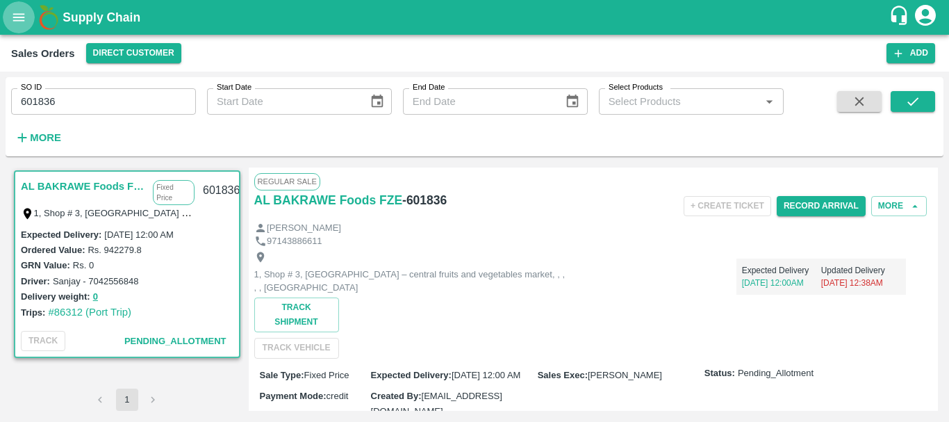
click at [22, 19] on icon "open drawer" at bounding box center [18, 17] width 15 height 15
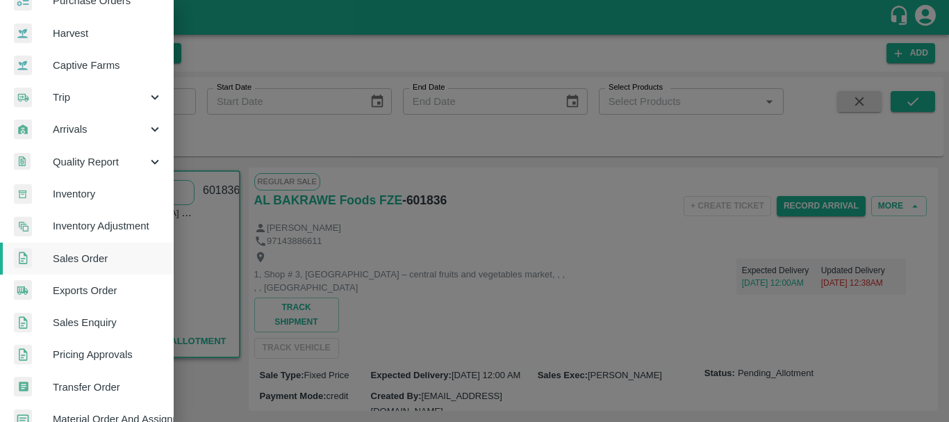
scroll to position [88, 0]
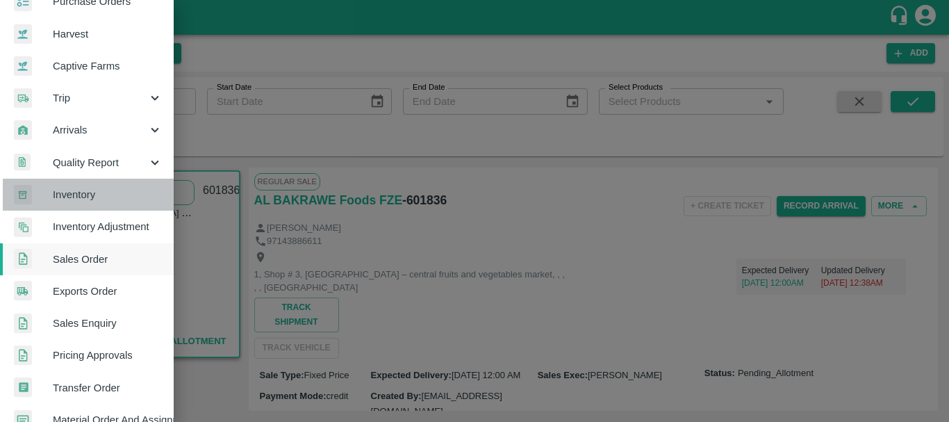
click at [88, 197] on span "Inventory" at bounding box center [108, 194] width 110 height 15
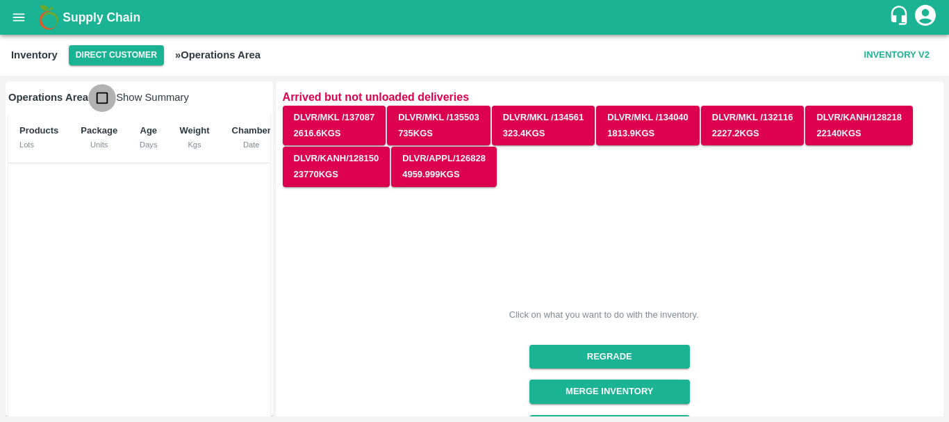
click at [99, 96] on input "checkbox" at bounding box center [102, 98] width 28 height 28
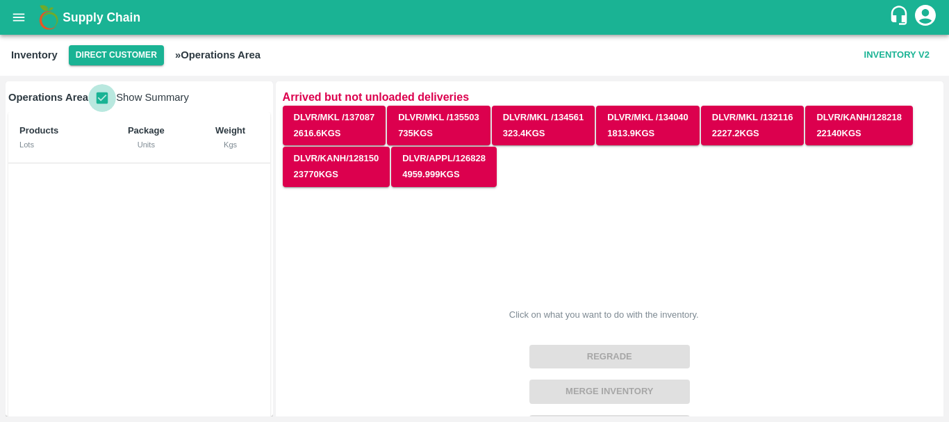
click at [99, 96] on input "checkbox" at bounding box center [102, 98] width 28 height 28
checkbox input "false"
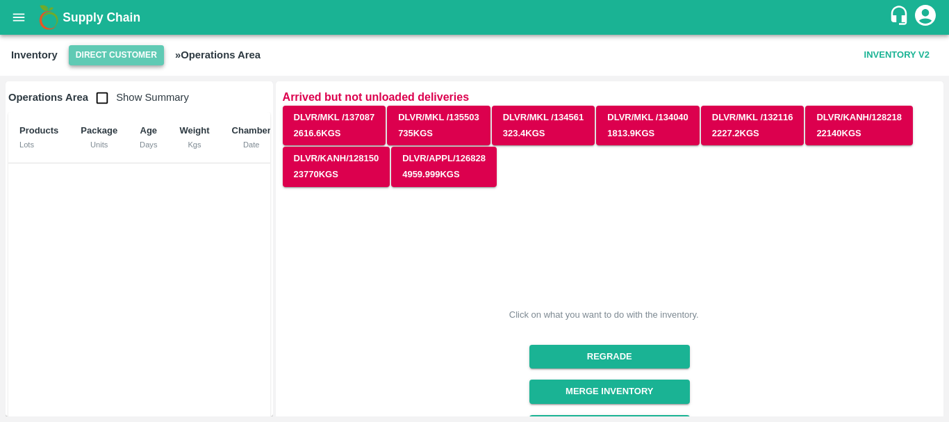
click at [115, 56] on button "Direct Customer" at bounding box center [116, 55] width 95 height 20
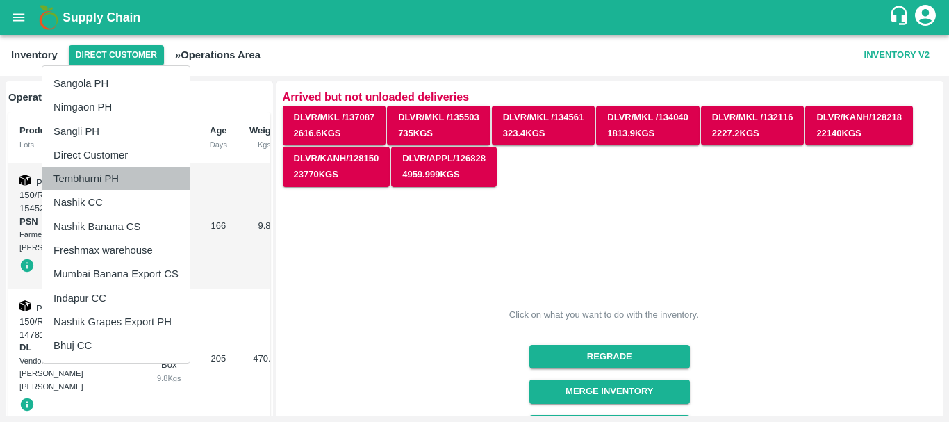
click at [92, 175] on li "Tembhurni PH" at bounding box center [115, 179] width 147 height 24
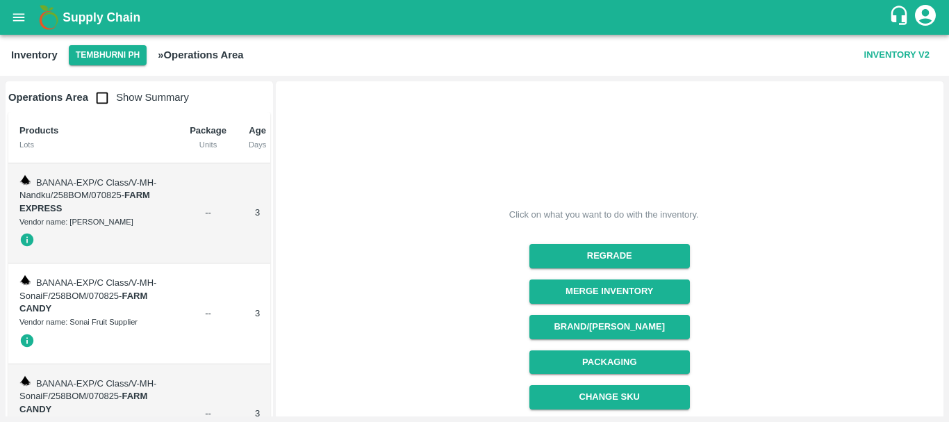
click at [108, 89] on input "checkbox" at bounding box center [102, 98] width 28 height 28
checkbox input "true"
